Goal: Find specific page/section: Find specific page/section

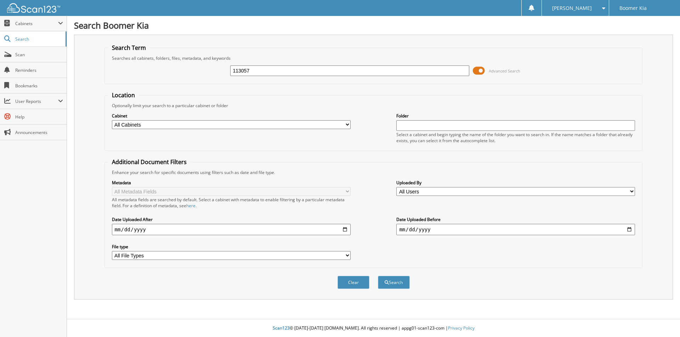
type input "113057"
click at [378, 276] on button "Search" at bounding box center [394, 282] width 32 height 13
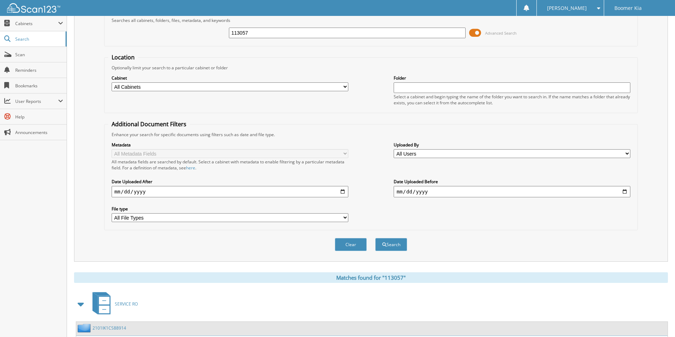
scroll to position [98, 0]
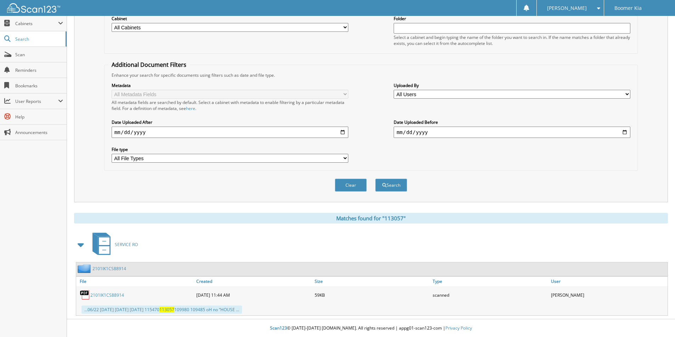
click at [174, 310] on span "113057" at bounding box center [166, 310] width 15 height 6
click at [112, 291] on div "2101IK1CS88914" at bounding box center [135, 295] width 118 height 14
click at [113, 294] on link "2101IK1CS88914" at bounding box center [107, 295] width 34 height 6
